Goal: Transaction & Acquisition: Purchase product/service

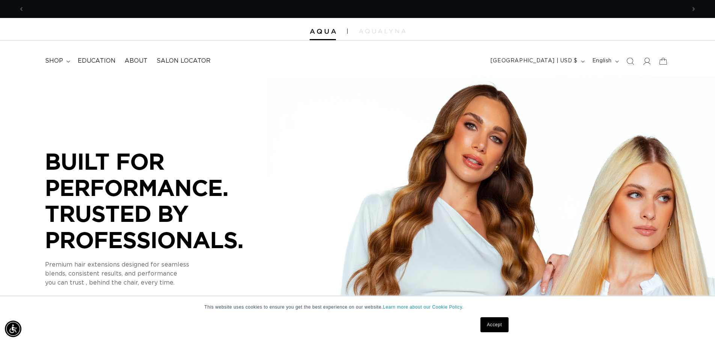
scroll to position [0, 662]
click at [375, 33] on img at bounding box center [382, 31] width 47 height 5
click at [66, 59] on summary "shop" at bounding box center [57, 61] width 33 height 17
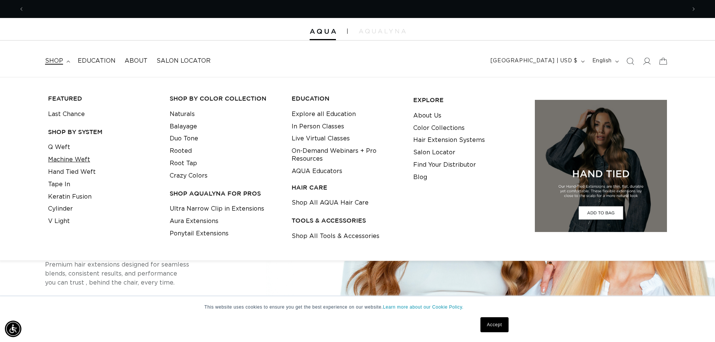
scroll to position [0, 662]
click at [74, 161] on link "Machine Weft" at bounding box center [69, 160] width 42 height 12
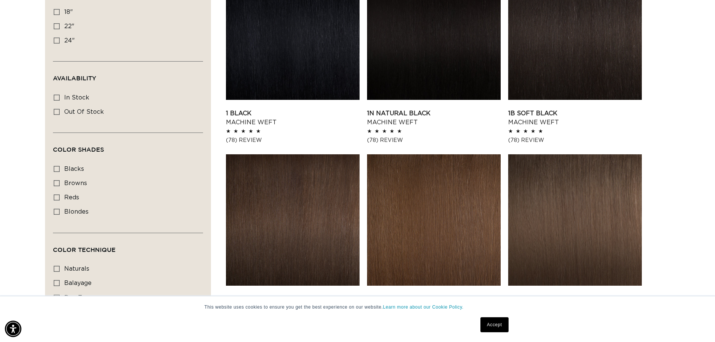
scroll to position [0, 1324]
click at [55, 210] on icon at bounding box center [57, 212] width 6 height 6
click at [55, 210] on input "blondes blondes (20 products)" at bounding box center [57, 212] width 6 height 6
checkbox input "true"
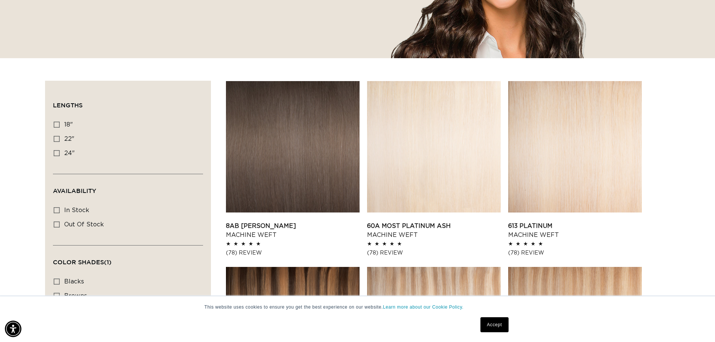
scroll to position [0, 662]
click at [459, 221] on link "60A Most Platinum Ash Machine Weft" at bounding box center [434, 230] width 134 height 18
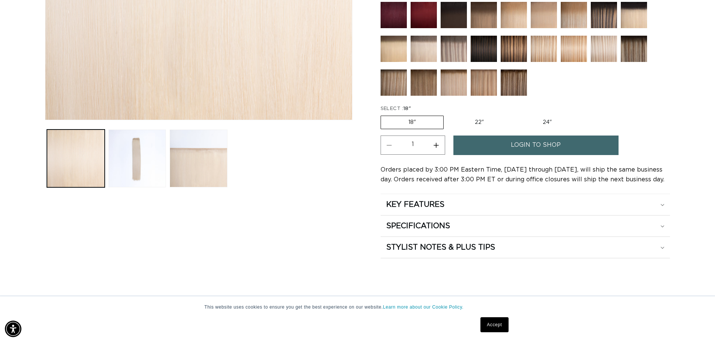
scroll to position [263, 0]
click at [481, 121] on label "22" Variant sold out or unavailable" at bounding box center [479, 122] width 64 height 13
click at [448, 114] on input "22" Variant sold out or unavailable" at bounding box center [447, 114] width 0 height 0
radio input "true"
click at [491, 138] on link "login to shop" at bounding box center [535, 144] width 165 height 19
